Goal: Use online tool/utility: Utilize a website feature to perform a specific function

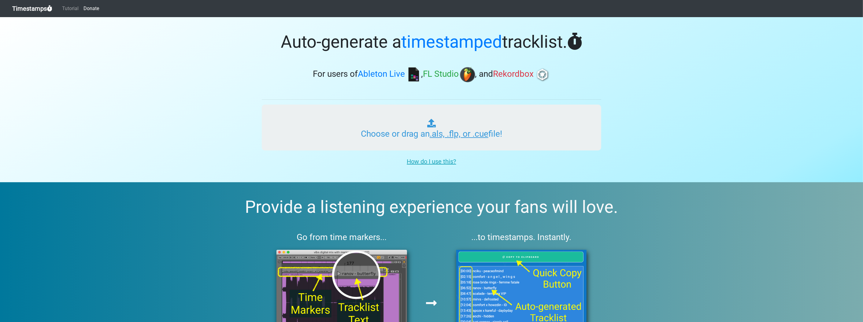
click at [412, 144] on input "Choose or drag an .als, .flp, or .cue file!" at bounding box center [432, 128] width 340 height 46
type input "C:\fakepath\pranaykhanna161 MIX 2.flp"
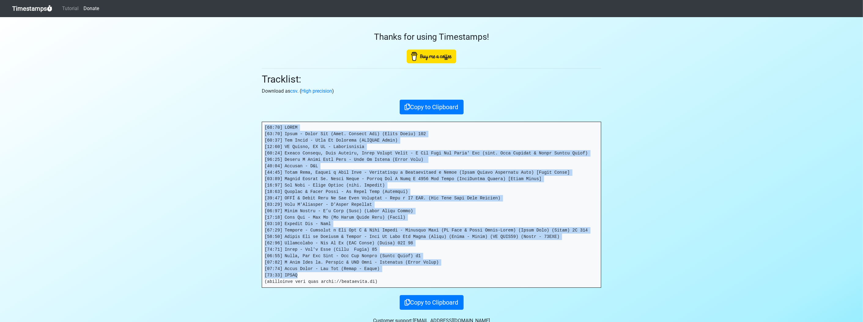
drag, startPoint x: 300, startPoint y: 275, endPoint x: 243, endPoint y: 102, distance: 182.1
click at [243, 102] on section "Thanks for using Timestamps! Tracklist: Download as csv . ( High precision ) Co…" at bounding box center [431, 177] width 863 height 320
drag, startPoint x: 243, startPoint y: 102, endPoint x: 313, endPoint y: 141, distance: 80.2
copy pre "[00:00] INTRO [00:00] Drake - Which One (Feat. Central Cee) (Dirty Intro) 120 […"
